Goal: Navigation & Orientation: Go to known website

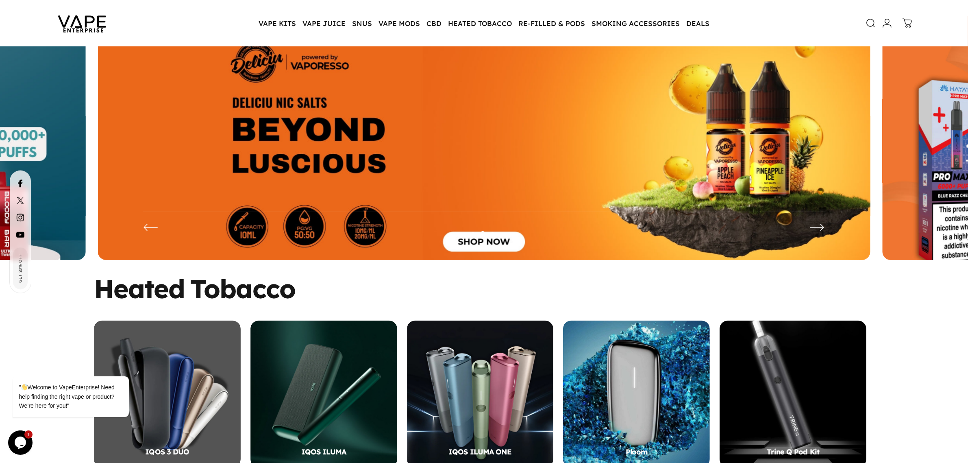
scroll to position [23, 0]
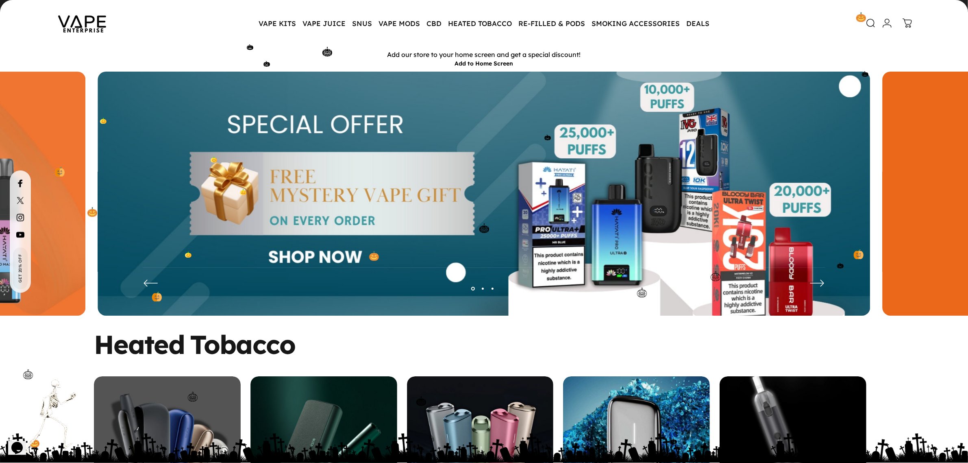
scroll to position [43, 0]
